Goal: Task Accomplishment & Management: Complete application form

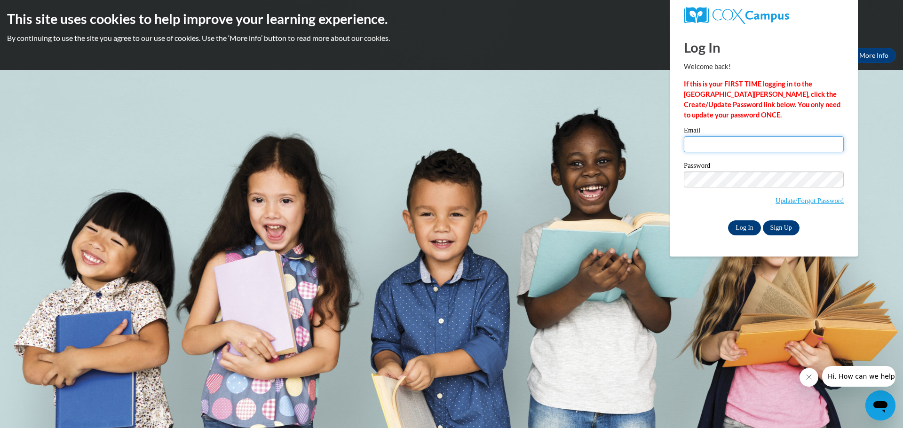
type input "angiedasher@lowndes.k12.ga.us"
click at [746, 227] on input "Log In" at bounding box center [744, 228] width 33 height 15
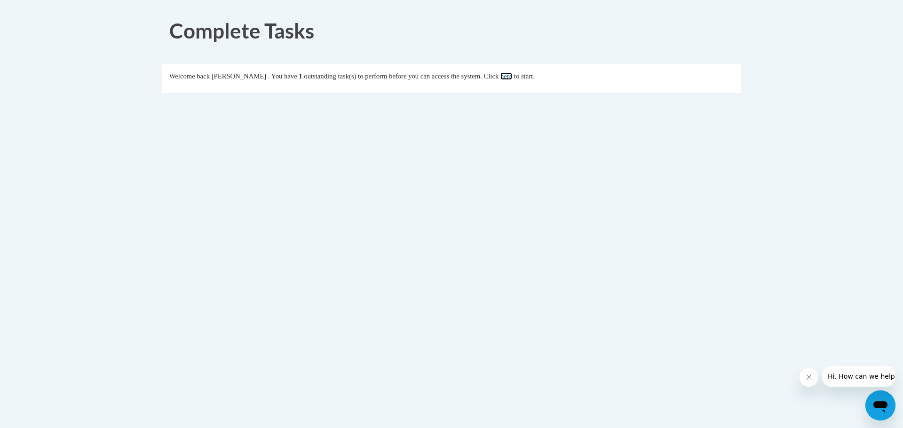
click at [512, 78] on link "here" at bounding box center [506, 76] width 12 height 8
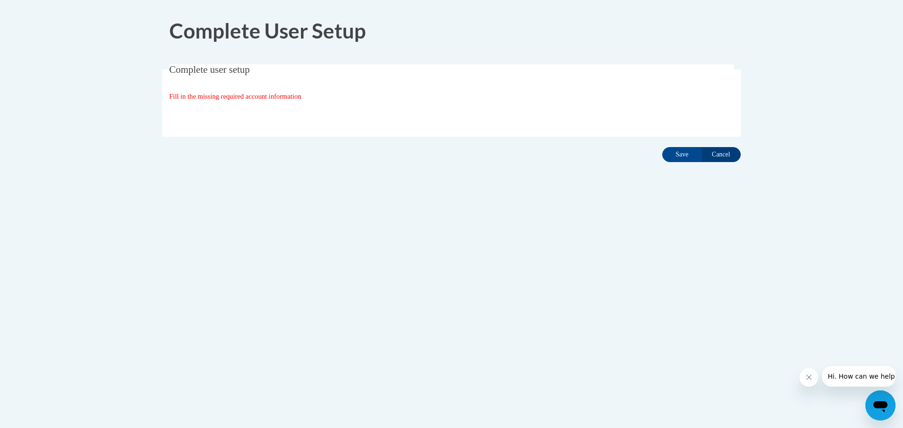
drag, startPoint x: 304, startPoint y: 96, endPoint x: 287, endPoint y: 86, distance: 20.0
click at [301, 94] on span "Fill in the missing required account information" at bounding box center [235, 97] width 132 height 8
click at [265, 68] on legend "Complete user setup" at bounding box center [451, 69] width 565 height 11
click at [247, 70] on span "Complete user setup" at bounding box center [209, 69] width 80 height 11
click at [298, 72] on legend "Complete user setup" at bounding box center [451, 69] width 565 height 11
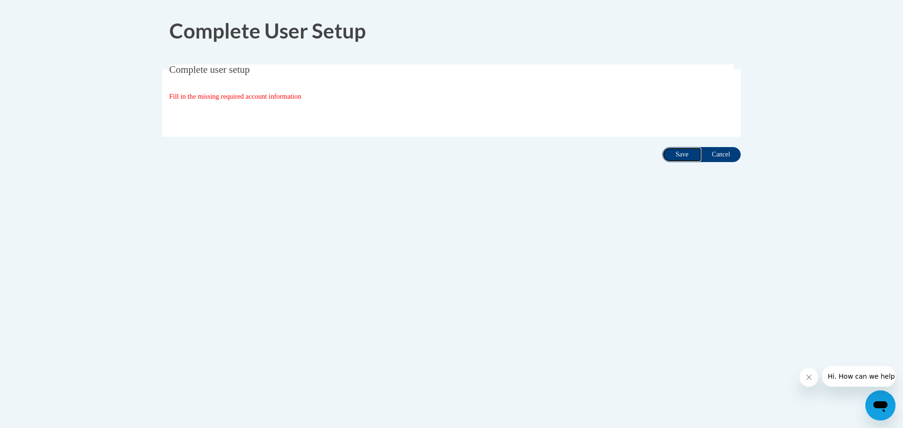
click at [674, 157] on input "Save" at bounding box center [681, 154] width 39 height 15
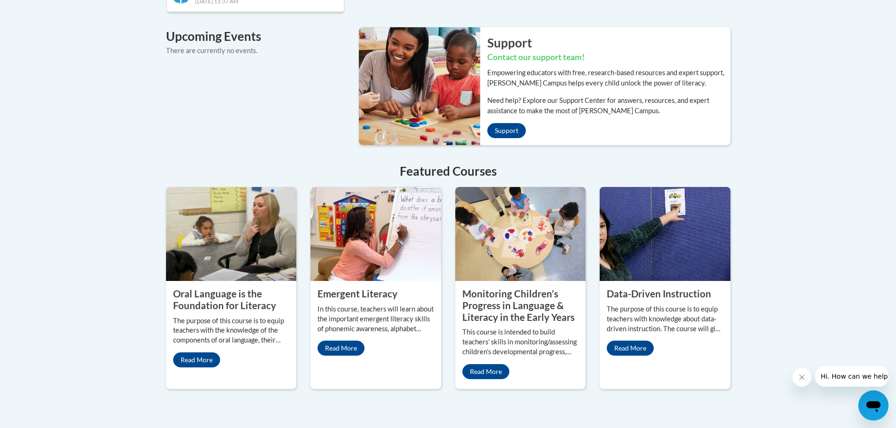
scroll to position [752, 0]
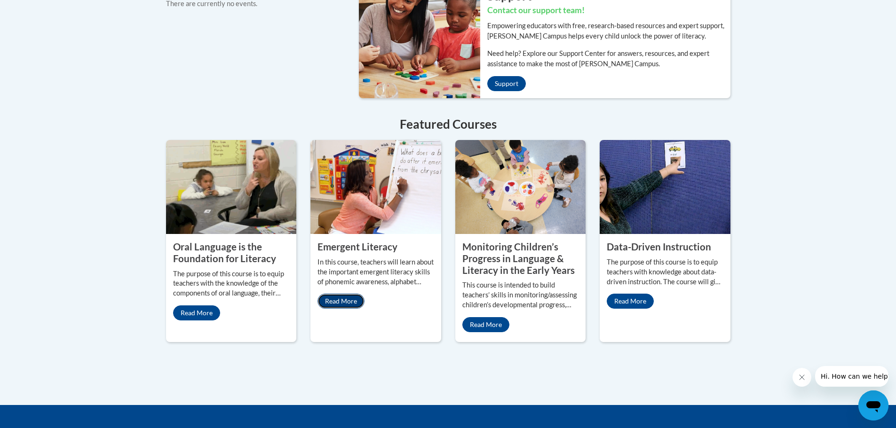
click at [336, 294] on link "Read More" at bounding box center [340, 301] width 47 height 15
